Goal: Find specific page/section: Find specific page/section

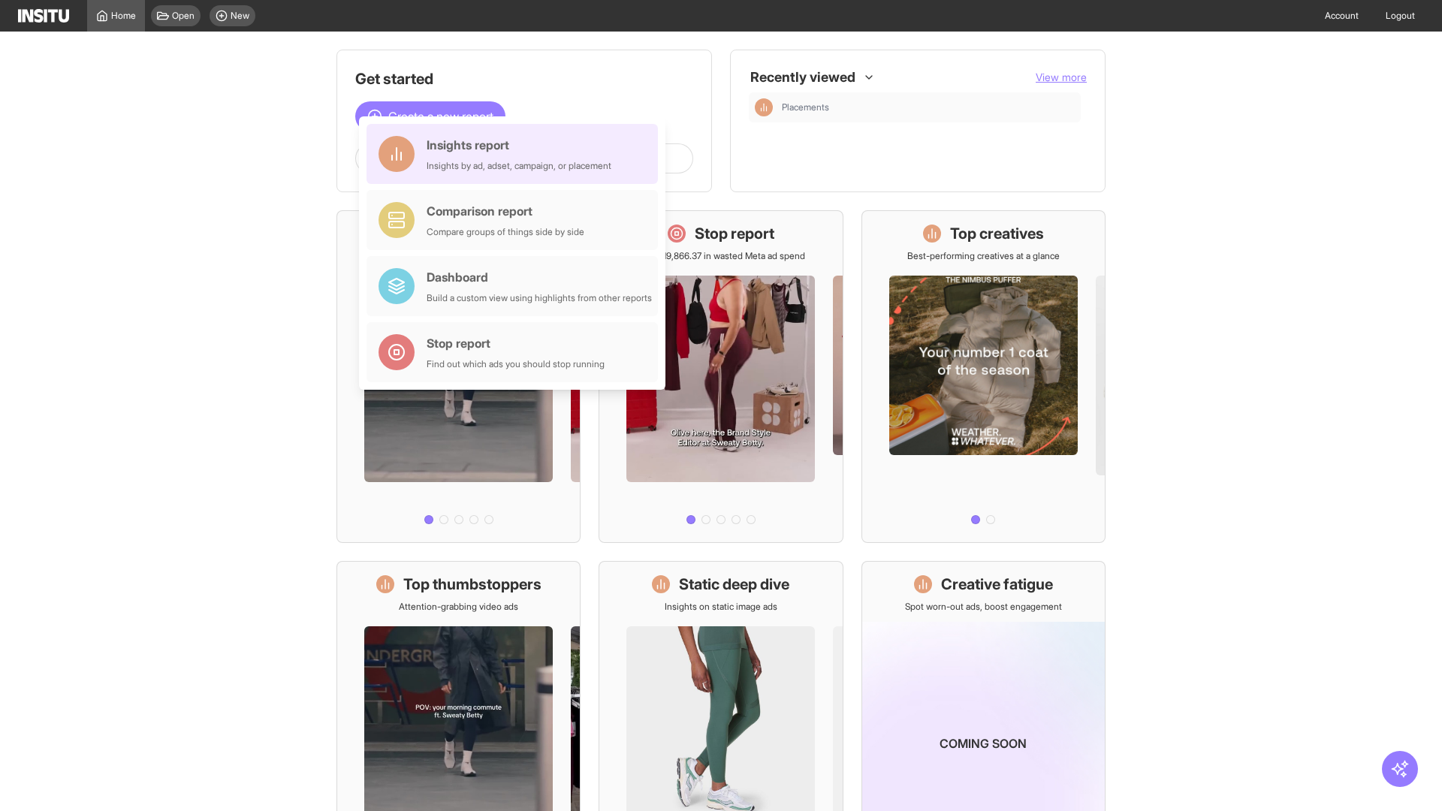
click at [516, 154] on div "Insights report Insights by ad, adset, campaign, or placement" at bounding box center [519, 154] width 185 height 36
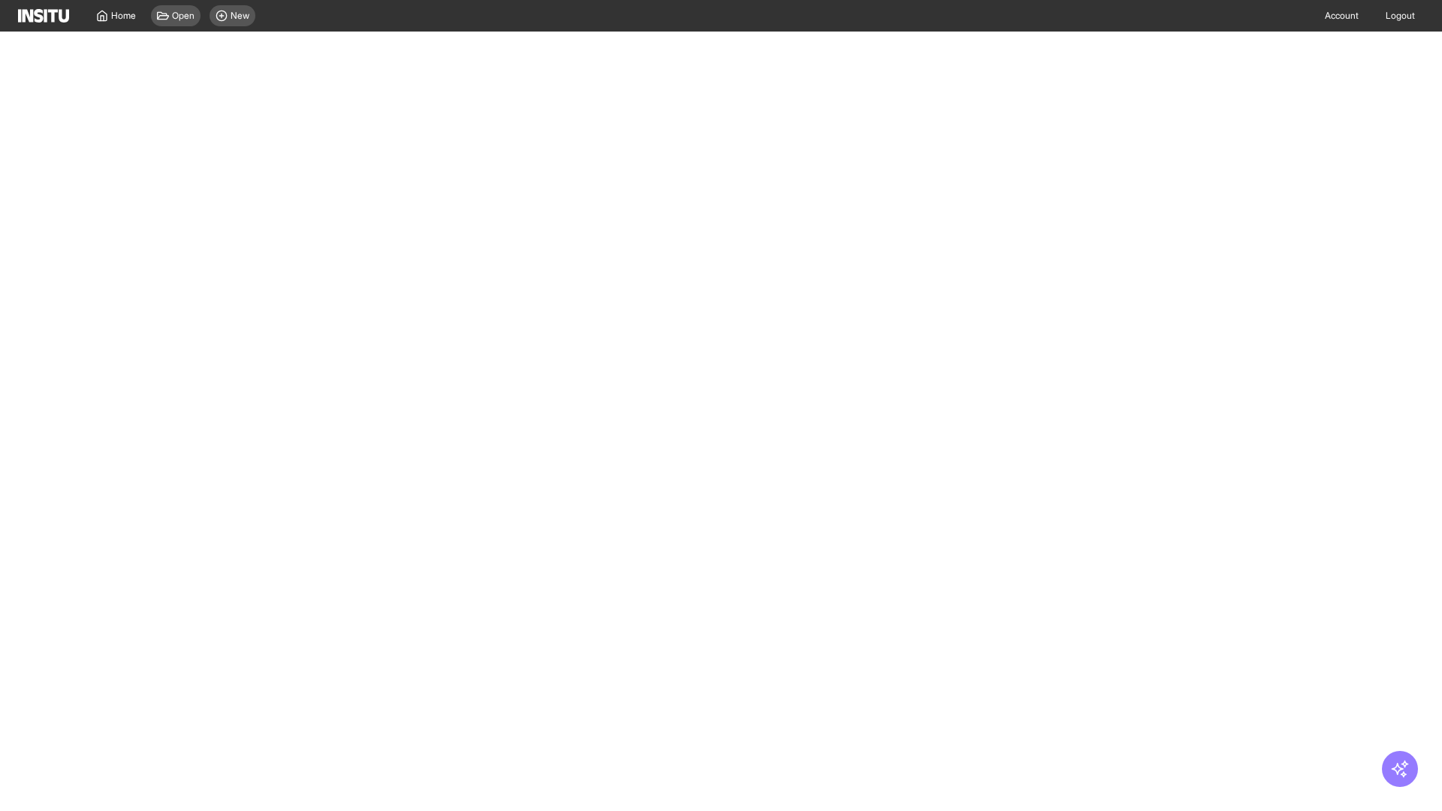
select select "**"
